Goal: Browse casually

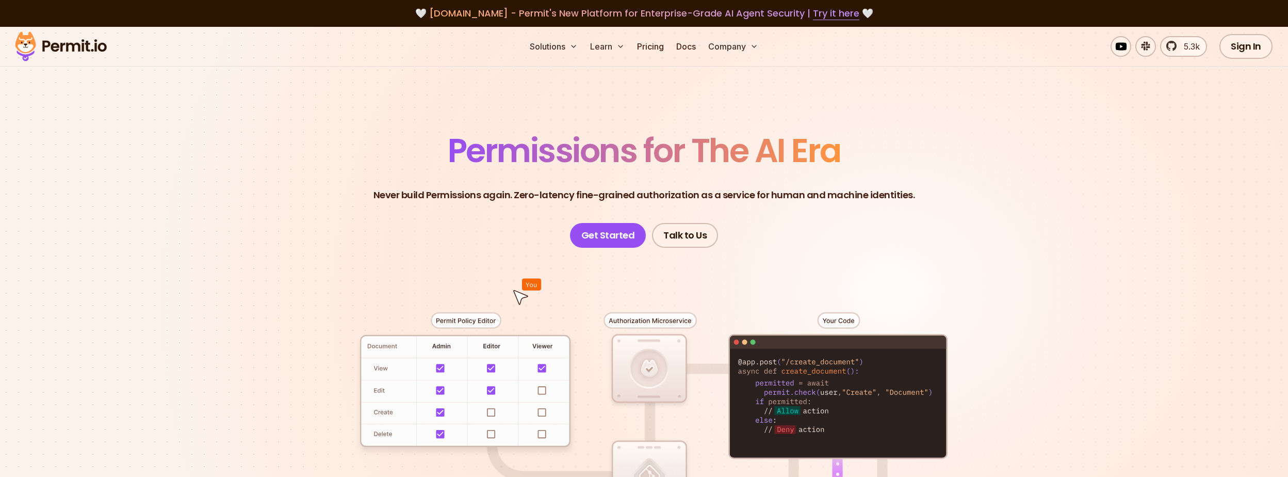
click at [181, 324] on section "Permissions for The AI Era Never build Permissions again. Zero-latency fine-gra…" at bounding box center [644, 367] width 1288 height 681
click at [126, 357] on section "Permissions for The AI Era Never build Permissions again. Zero-latency fine-gra…" at bounding box center [644, 367] width 1288 height 681
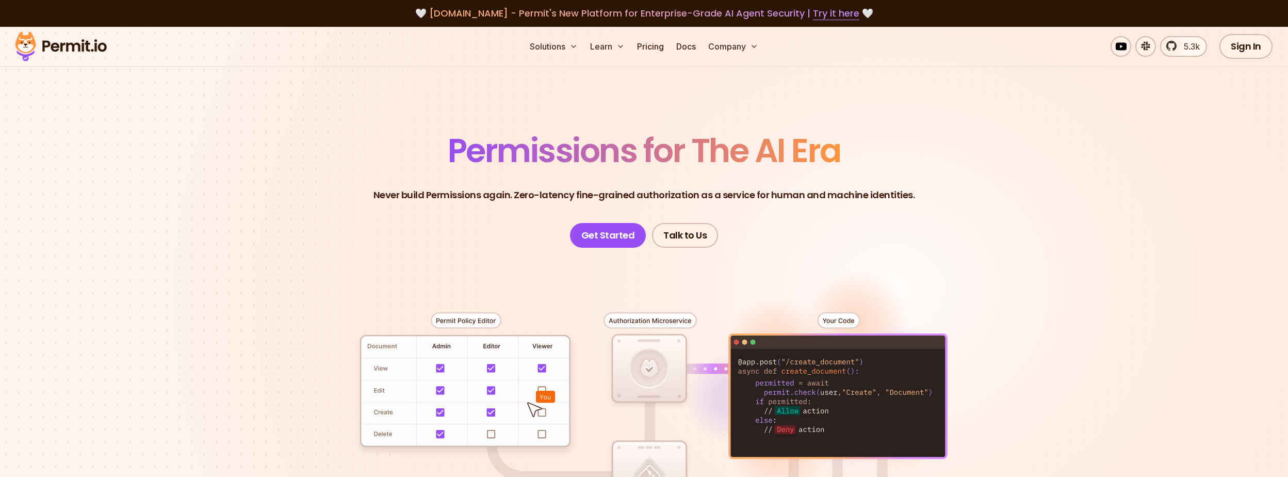
click at [251, 315] on section "Permissions for The AI Era Never build Permissions again. Zero-latency fine-gra…" at bounding box center [644, 367] width 1288 height 681
click at [237, 330] on section "Permissions for The AI Era Never build Permissions again. Zero-latency fine-gra…" at bounding box center [644, 367] width 1288 height 681
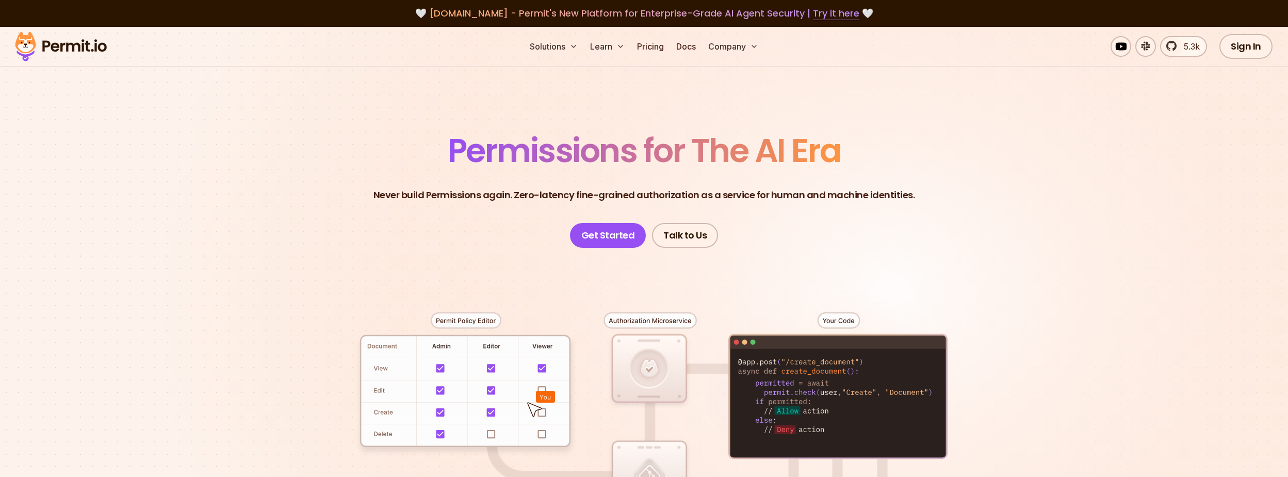
click at [226, 330] on section "Permissions for The AI Era Never build Permissions again. Zero-latency fine-gra…" at bounding box center [644, 367] width 1288 height 681
click at [169, 323] on section "Permissions for The AI Era Never build Permissions again. Zero-latency fine-gra…" at bounding box center [644, 367] width 1288 height 681
click at [212, 253] on section "Permissions for The AI Era Never build Permissions again. Zero-latency fine-gra…" at bounding box center [644, 367] width 1288 height 681
click at [189, 286] on section "Permissions for The AI Era Never build Permissions again. Zero-latency fine-gra…" at bounding box center [644, 367] width 1288 height 681
drag, startPoint x: 59, startPoint y: 165, endPoint x: 117, endPoint y: 286, distance: 134.7
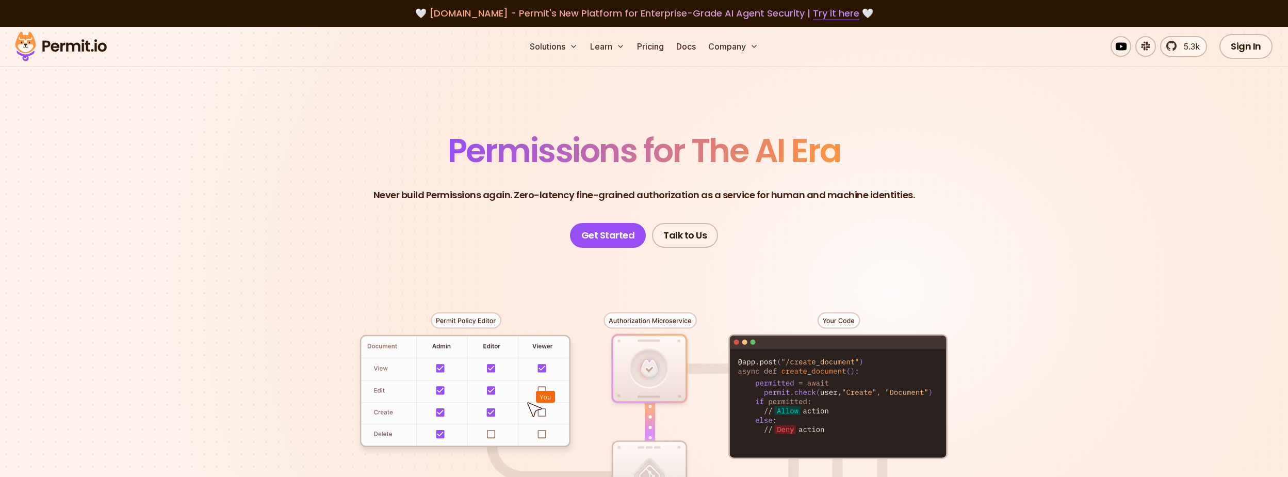
click at [59, 165] on section "Permissions for The AI Era Never build Permissions again. Zero-latency fine-gra…" at bounding box center [644, 367] width 1288 height 681
click at [117, 286] on section "Permissions for The AI Era Never build Permissions again. Zero-latency fine-gra…" at bounding box center [644, 367] width 1288 height 681
click at [195, 342] on section "Permissions for The AI Era Never build Permissions again. Zero-latency fine-gra…" at bounding box center [644, 367] width 1288 height 681
click at [219, 265] on section "Permissions for The AI Era Never build Permissions again. Zero-latency fine-gra…" at bounding box center [644, 367] width 1288 height 681
